Goal: Information Seeking & Learning: Find specific fact

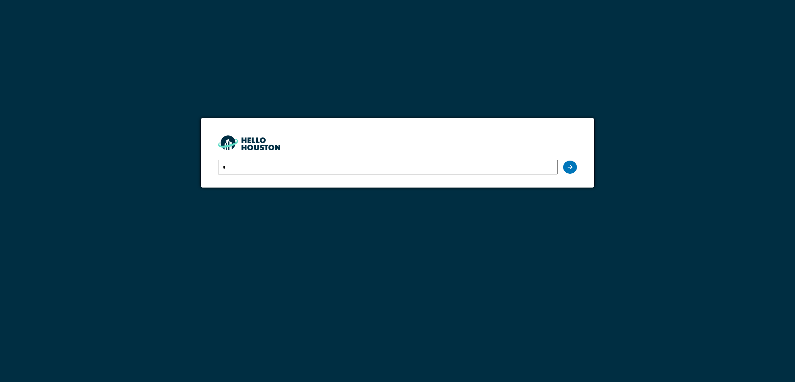
type input "**********"
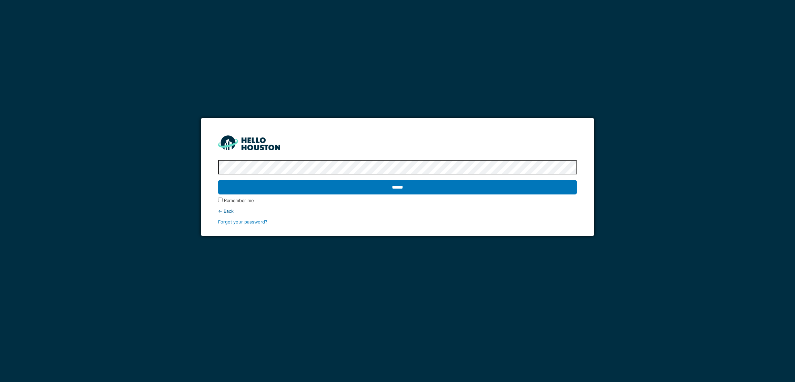
click at [218, 180] on input "******" at bounding box center [397, 187] width 358 height 14
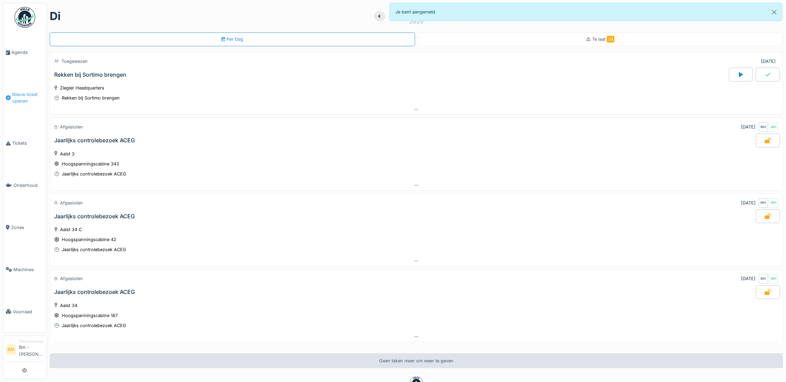
click at [27, 94] on span "Nieuw ticket openen" at bounding box center [28, 97] width 32 height 13
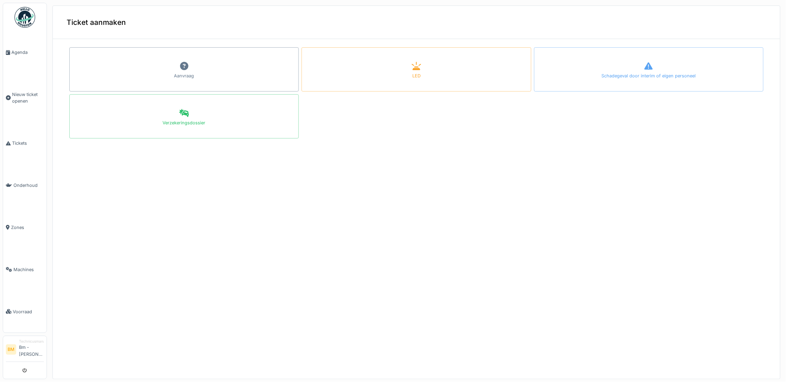
click at [23, 52] on div at bounding box center [393, 191] width 786 height 382
click at [16, 49] on span "Agenda" at bounding box center [27, 52] width 32 height 7
click at [20, 47] on link "Agenda" at bounding box center [24, 52] width 43 height 42
click at [22, 52] on span "Agenda" at bounding box center [27, 52] width 32 height 7
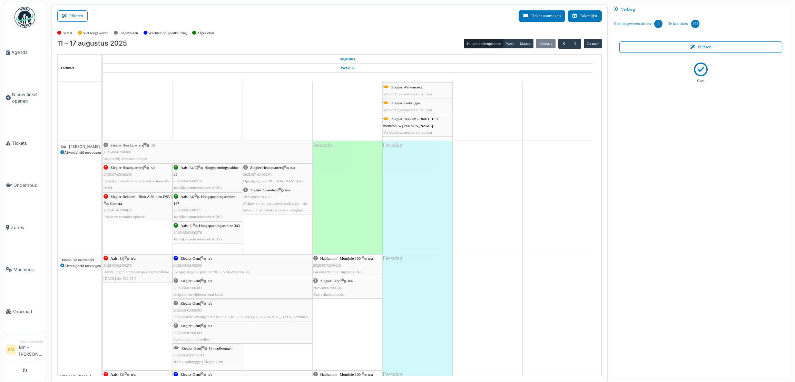
scroll to position [108, 0]
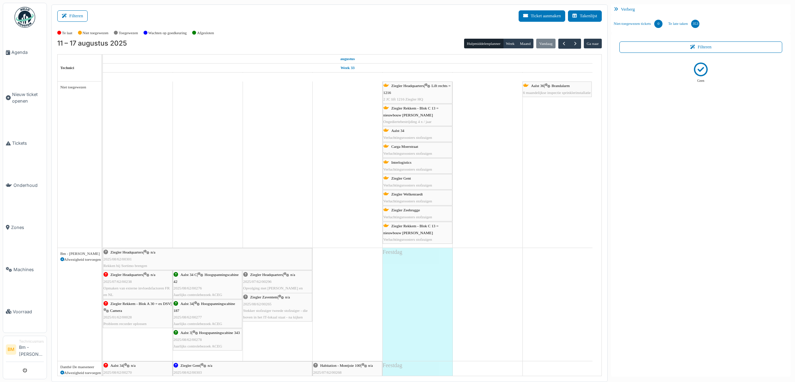
click at [576, 43] on span "button" at bounding box center [575, 44] width 6 height 6
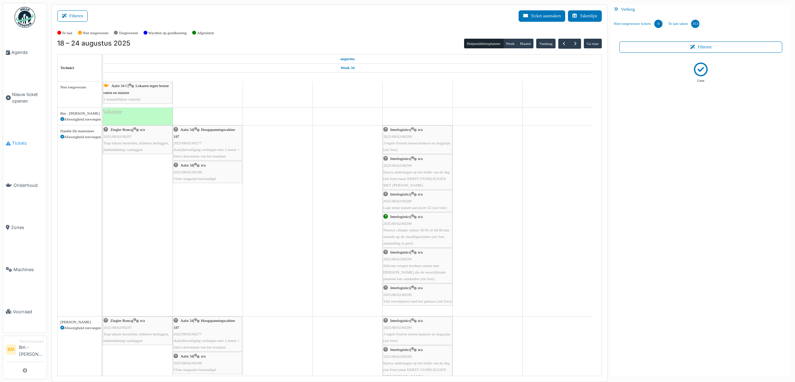
click at [26, 142] on span "Tickets" at bounding box center [28, 143] width 32 height 7
click at [638, 31] on link "Niet-toegewezen tickets 0" at bounding box center [638, 23] width 55 height 19
click at [18, 140] on span "Tickets" at bounding box center [28, 143] width 32 height 7
click at [578, 43] on button "button" at bounding box center [574, 44] width 11 height 10
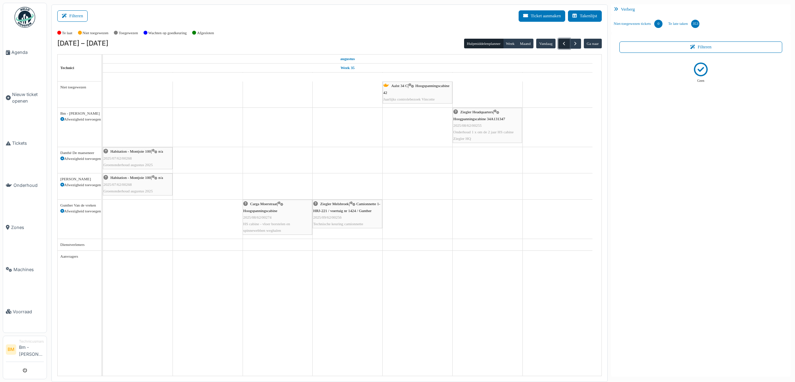
click at [561, 46] on span "button" at bounding box center [564, 44] width 6 height 6
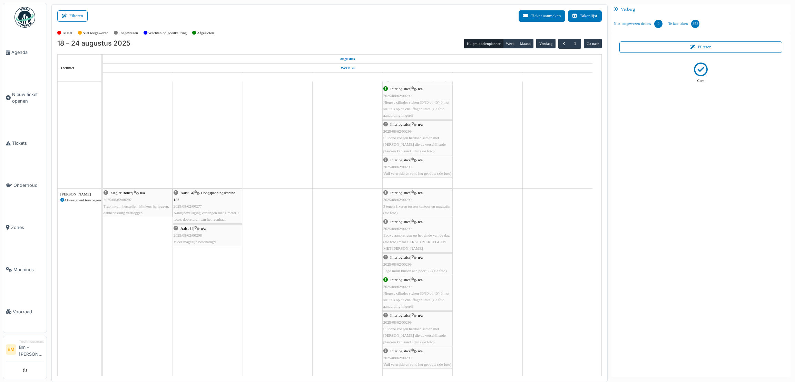
click at [601, 166] on td "Aalst 34 C | Lokazen tegen bruine ratten en muizen 2 maandelijkse controle Vaka…" at bounding box center [352, 228] width 499 height 294
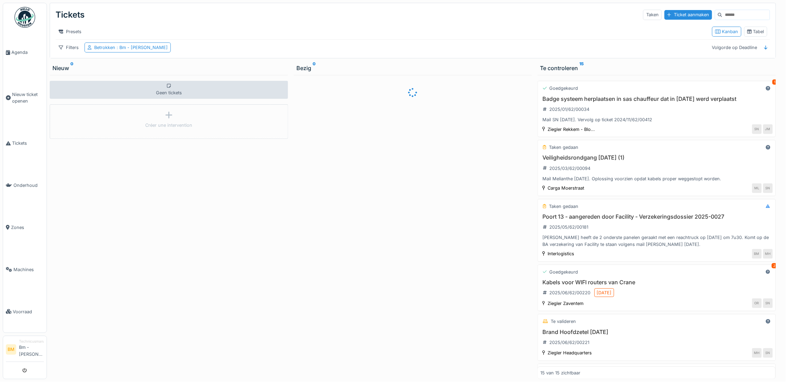
click at [722, 13] on input at bounding box center [746, 15] width 48 height 10
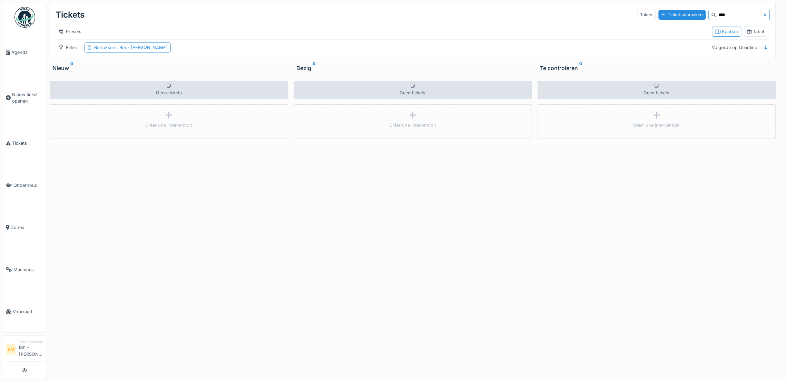
click at [716, 11] on input "****" at bounding box center [740, 15] width 48 height 10
type input "*****"
click at [19, 140] on span "Tickets" at bounding box center [28, 143] width 32 height 7
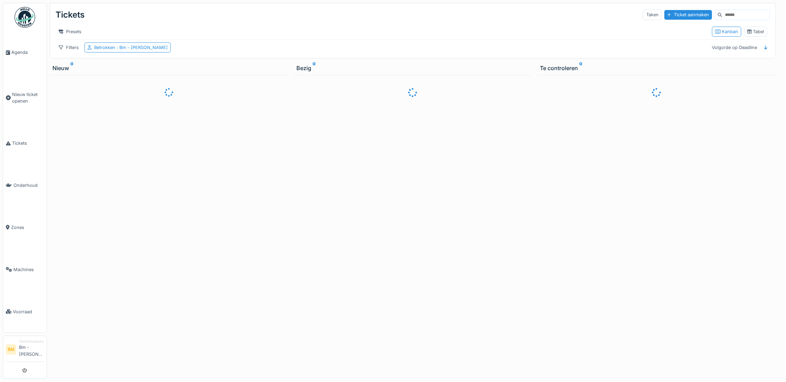
click at [722, 11] on input at bounding box center [746, 15] width 48 height 10
type input "*"
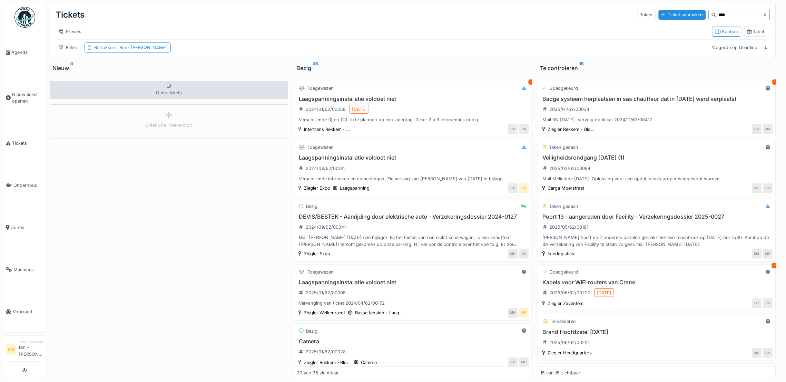
type input "****"
click at [716, 14] on input "****" at bounding box center [740, 15] width 48 height 10
click at [716, 15] on input "****" at bounding box center [740, 15] width 48 height 10
click at [103, 51] on div "Betrokken : Bm - [PERSON_NAME]" at bounding box center [130, 47] width 73 height 7
click at [142, 95] on icon at bounding box center [143, 92] width 4 height 5
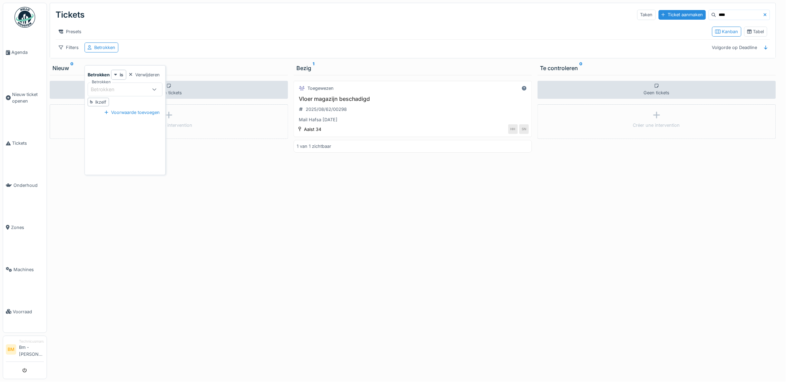
click at [719, 17] on input "****" at bounding box center [740, 15] width 48 height 10
click at [337, 112] on div "Vloer magazijn beschadigd 2025/08/62/00298 Mail Hafsa [DATE]" at bounding box center [413, 110] width 232 height 28
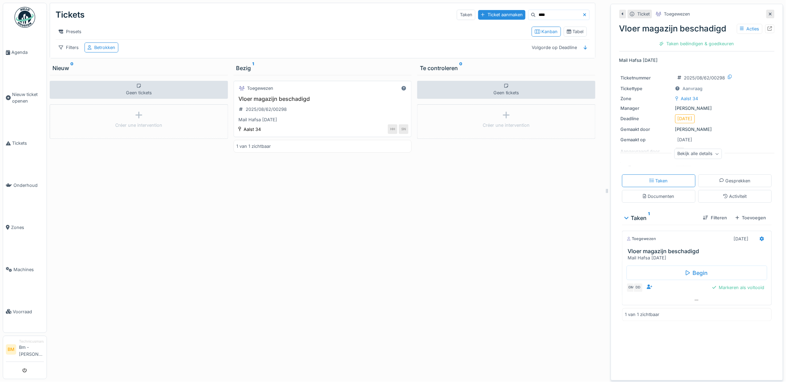
click at [269, 102] on h3 "Vloer magazijn beschadigd" at bounding box center [323, 99] width 172 height 7
click at [256, 102] on h3 "Vloer magazijn beschadigd" at bounding box center [323, 99] width 172 height 7
click at [256, 123] on div "Mail Hafsa [DATE]" at bounding box center [323, 119] width 172 height 7
click at [248, 132] on div "Aalst 34" at bounding box center [252, 129] width 17 height 7
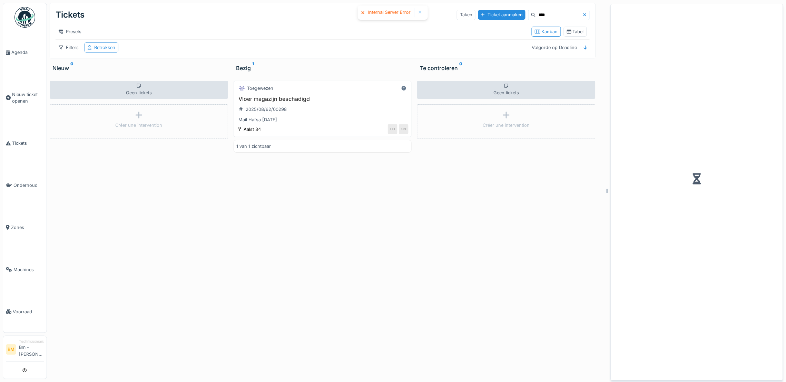
click at [270, 102] on h3 "Vloer magazijn beschadigd" at bounding box center [323, 99] width 172 height 7
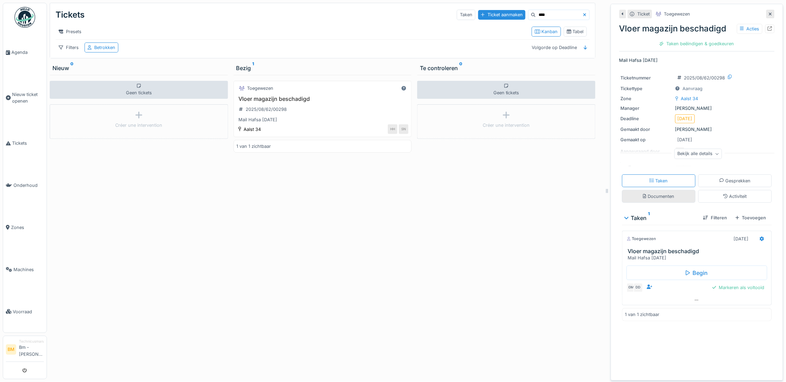
click at [643, 199] on div "Documenten" at bounding box center [658, 196] width 31 height 7
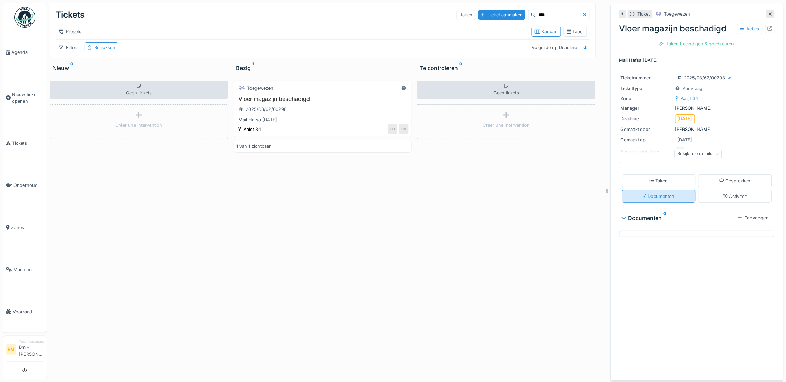
scroll to position [9, 0]
drag, startPoint x: 167, startPoint y: 232, endPoint x: 185, endPoint y: 179, distance: 55.4
click at [185, 179] on div "Geen tickets Créer une intervention" at bounding box center [139, 227] width 178 height 304
click at [281, 100] on h3 "Vloer magazijn beschadigd" at bounding box center [323, 99] width 172 height 7
click at [269, 96] on h3 "Vloer magazijn beschadigd" at bounding box center [323, 99] width 172 height 7
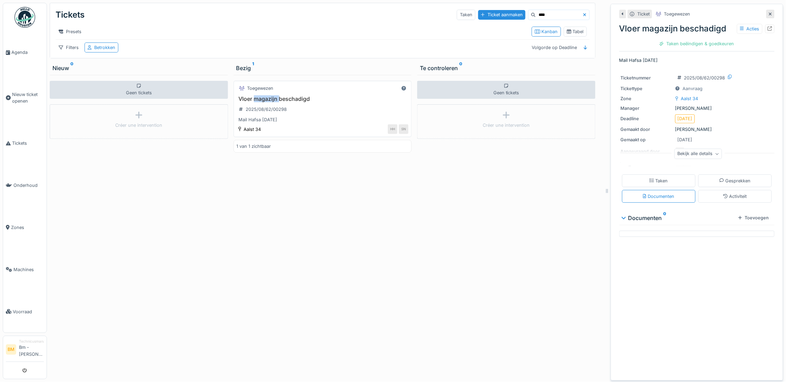
click at [269, 96] on h3 "Vloer magazijn beschadigd" at bounding box center [323, 99] width 172 height 7
click at [638, 22] on div "Vloer magazijn beschadigd Acties" at bounding box center [696, 28] width 155 height 12
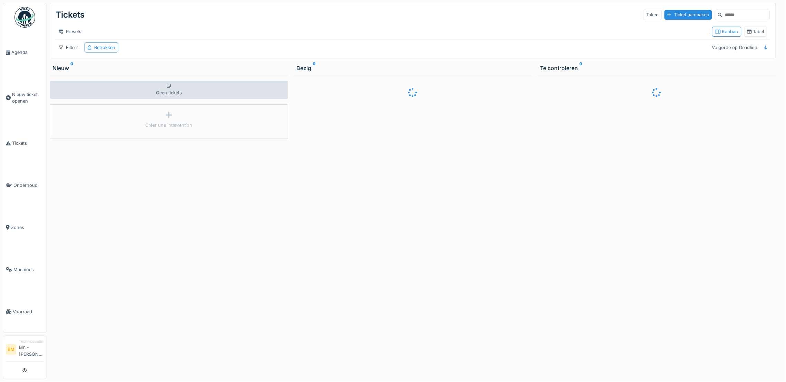
click at [722, 14] on input at bounding box center [746, 15] width 48 height 10
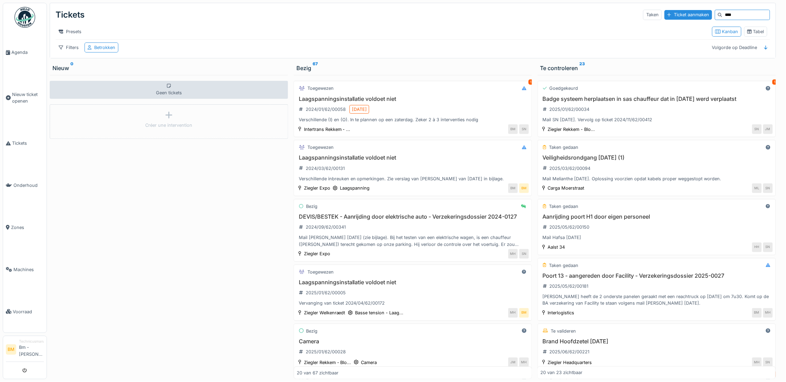
type input "****"
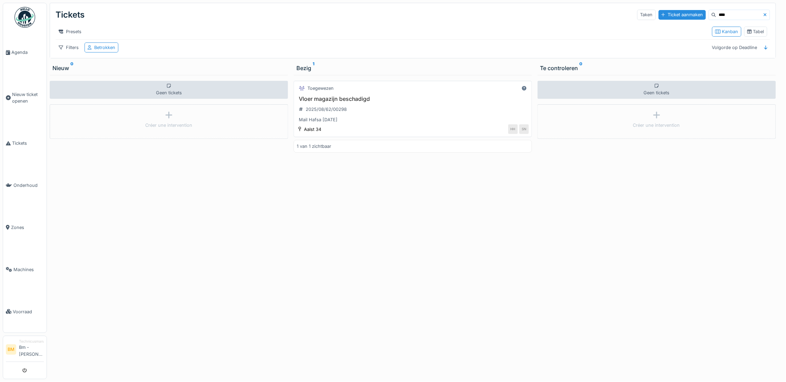
click at [354, 102] on h3 "Vloer magazijn beschadigd" at bounding box center [413, 99] width 232 height 7
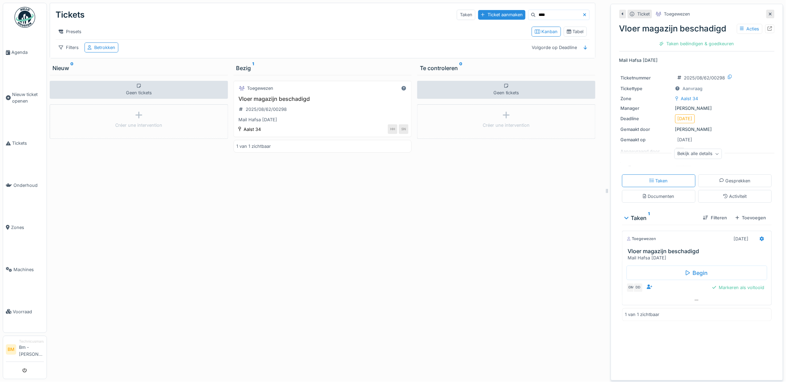
click at [639, 261] on div "Mail Hafsa [DATE]" at bounding box center [698, 257] width 141 height 7
click at [637, 254] on h3 "Vloer magazijn beschadigd" at bounding box center [698, 251] width 141 height 7
click at [635, 254] on h3 "Vloer magazijn beschadigd" at bounding box center [698, 251] width 141 height 7
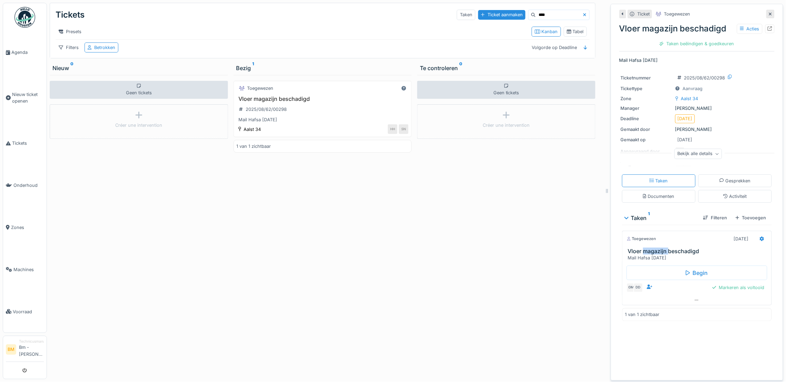
click at [635, 254] on h3 "Vloer magazijn beschadigd" at bounding box center [698, 251] width 141 height 7
click at [628, 254] on h3 "Vloer magazijn beschadigd" at bounding box center [698, 251] width 141 height 7
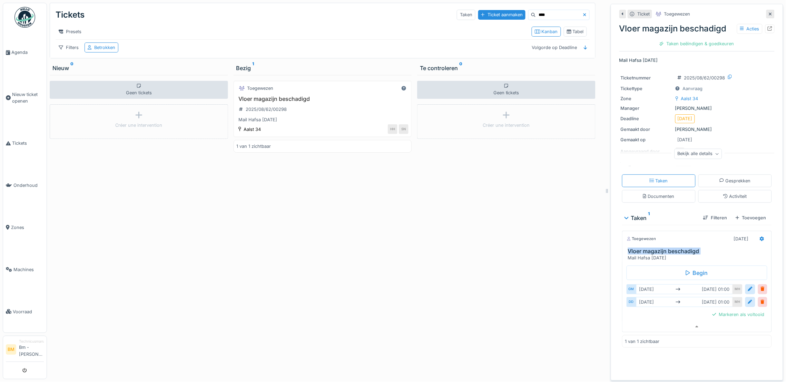
click at [628, 254] on h3 "Vloer magazijn beschadigd" at bounding box center [698, 251] width 141 height 7
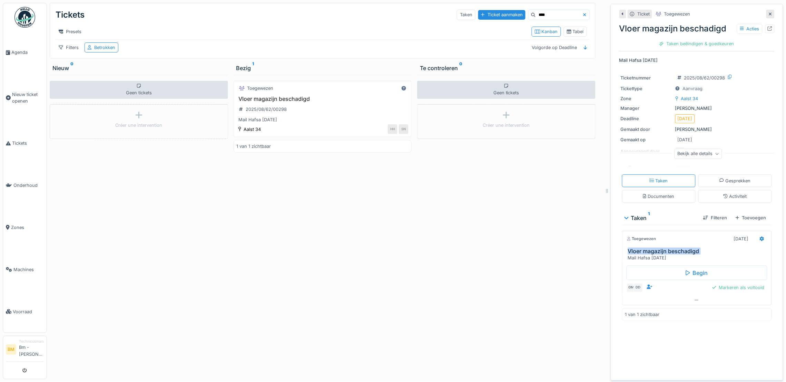
click at [628, 254] on h3 "Vloer magazijn beschadigd" at bounding box center [698, 251] width 141 height 7
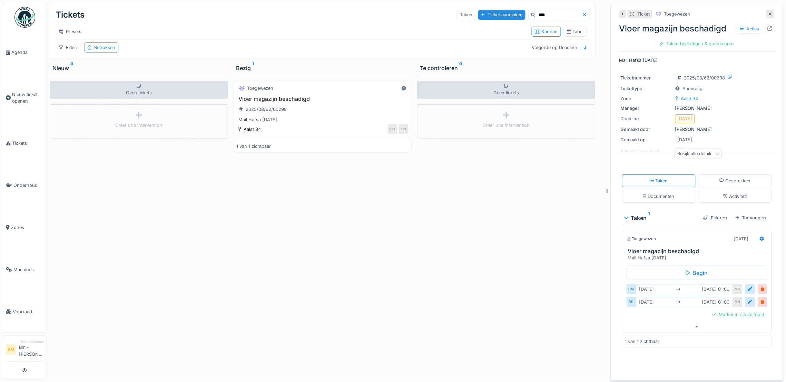
click at [686, 157] on div "Bekijk alle details" at bounding box center [698, 154] width 48 height 10
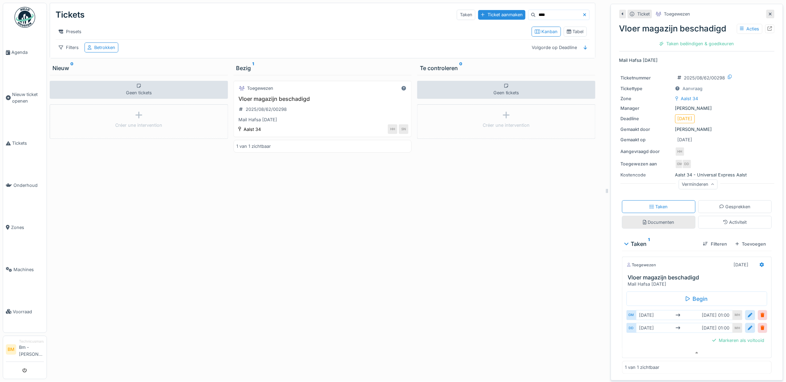
click at [670, 225] on div "Documenten" at bounding box center [658, 222] width 73 height 13
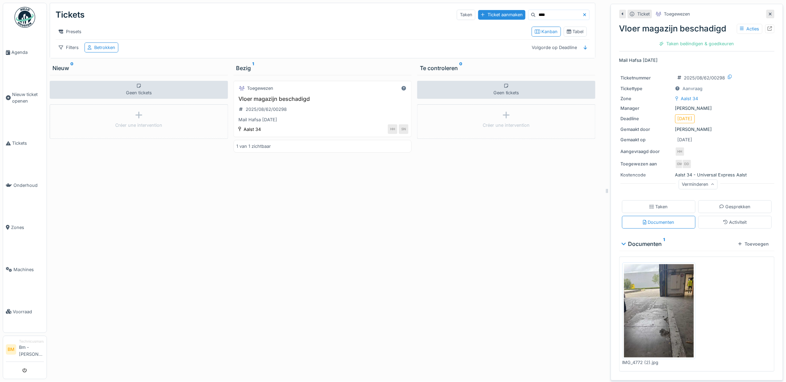
click at [659, 321] on img at bounding box center [659, 310] width 70 height 93
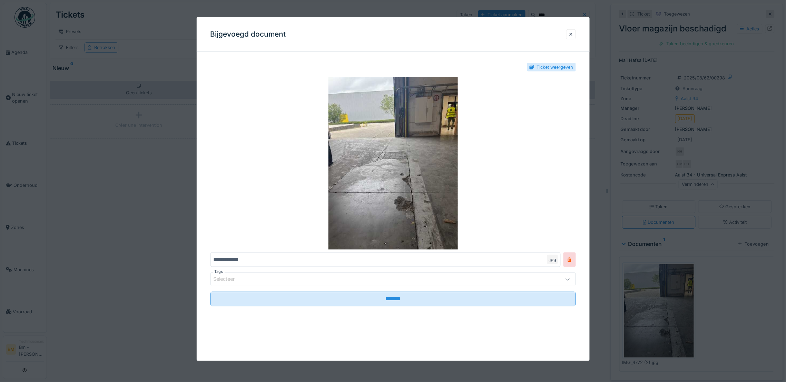
click at [575, 38] on div at bounding box center [571, 34] width 10 height 10
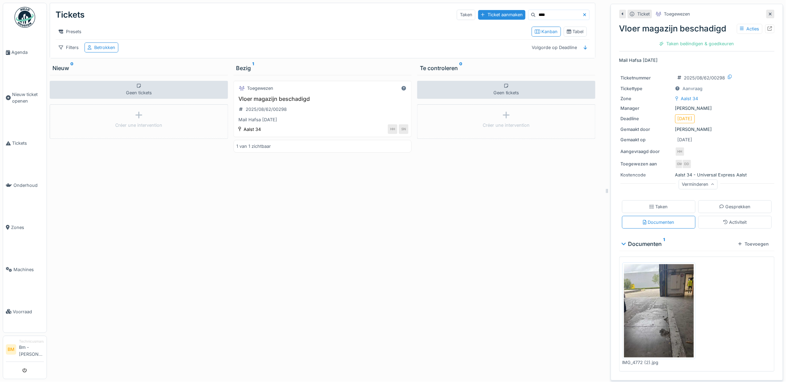
scroll to position [7, 0]
click at [659, 304] on img at bounding box center [659, 310] width 70 height 93
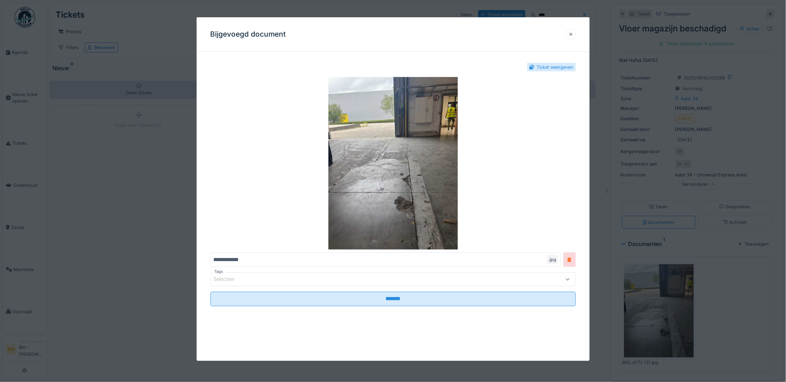
drag, startPoint x: 575, startPoint y: 36, endPoint x: 571, endPoint y: 34, distance: 4.9
click at [571, 34] on div at bounding box center [571, 34] width 10 height 10
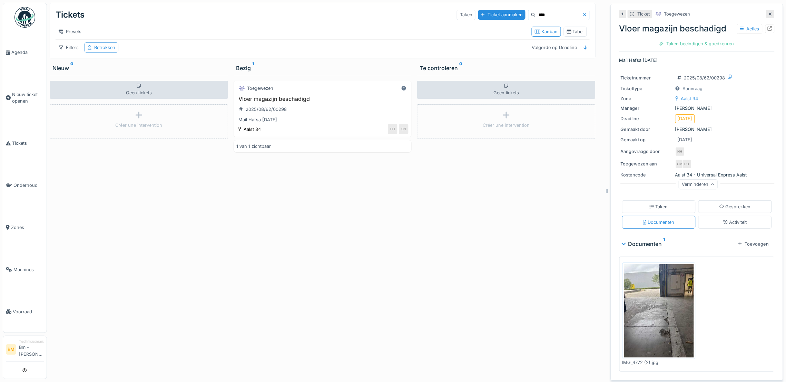
click at [199, 295] on div "Geen tickets Créer une intervention" at bounding box center [139, 227] width 178 height 304
